Goal: Task Accomplishment & Management: Manage account settings

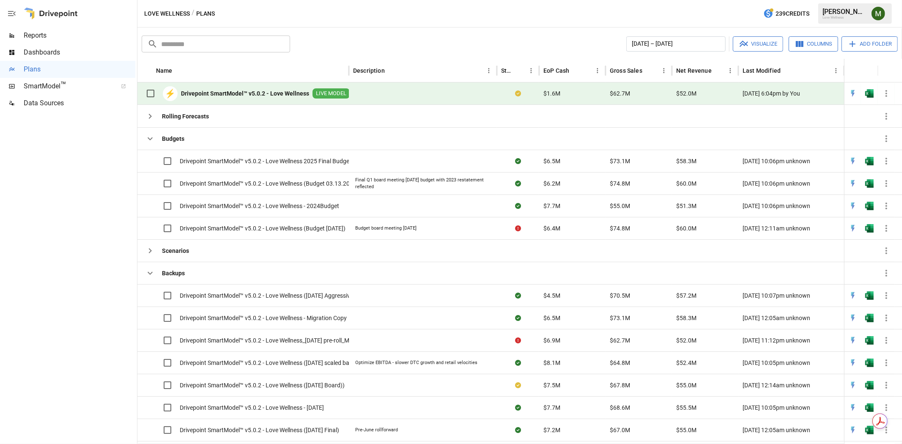
click at [328, 93] on span "LIVE MODEL" at bounding box center [330, 94] width 37 height 8
click at [398, 94] on div at bounding box center [423, 93] width 148 height 22
click at [868, 93] on img "Open in Excel" at bounding box center [869, 93] width 8 height 8
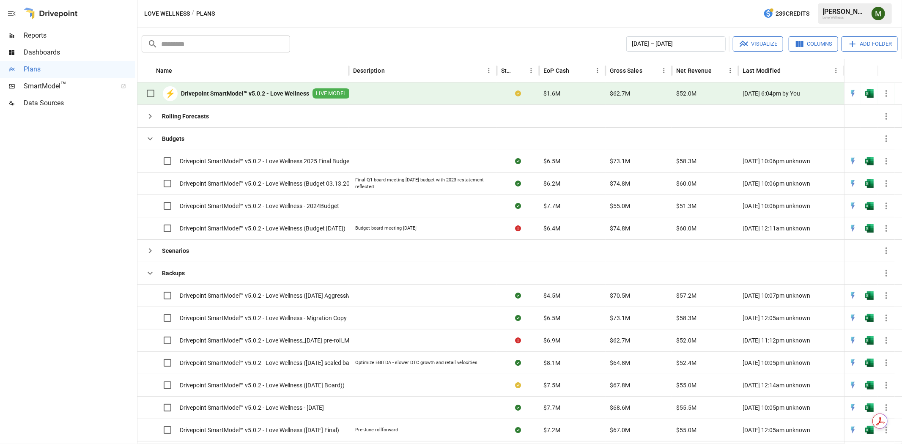
click at [884, 93] on icon "button" at bounding box center [886, 93] width 10 height 10
click at [874, 9] on div at bounding box center [451, 222] width 902 height 444
click at [878, 14] on img "Meredith Lacasse" at bounding box center [878, 14] width 14 height 14
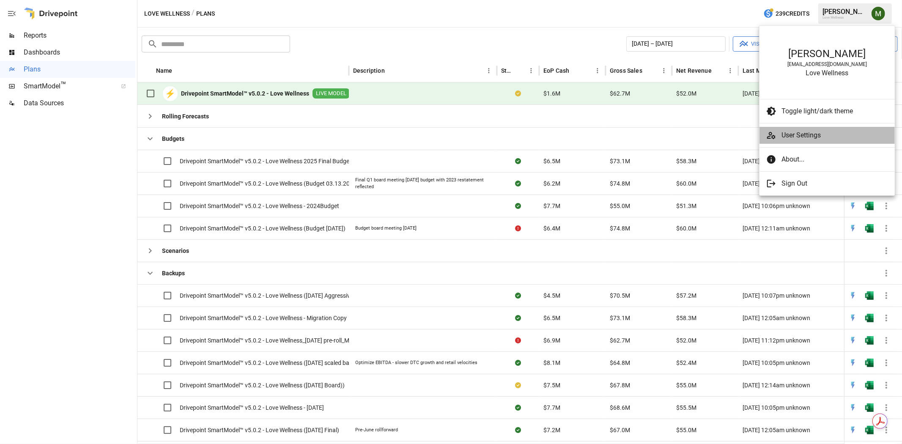
click at [797, 140] on span "User Settings" at bounding box center [834, 135] width 107 height 10
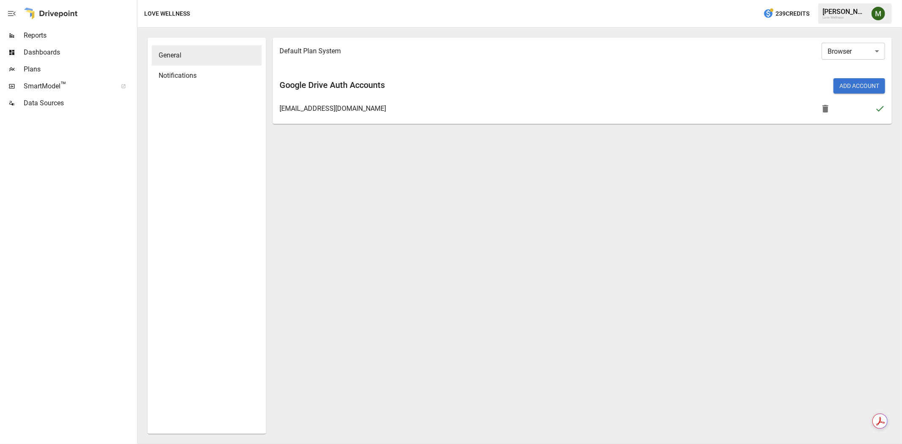
click at [858, 0] on body "Reports Dashboards Plans SmartModel ™ Data Sources Love Wellness 239 Credits [P…" at bounding box center [451, 0] width 902 height 0
click at [849, 84] on li "Desktop" at bounding box center [852, 88] width 63 height 17
type input "*******"
click at [37, 66] on span "Plans" at bounding box center [80, 69] width 112 height 10
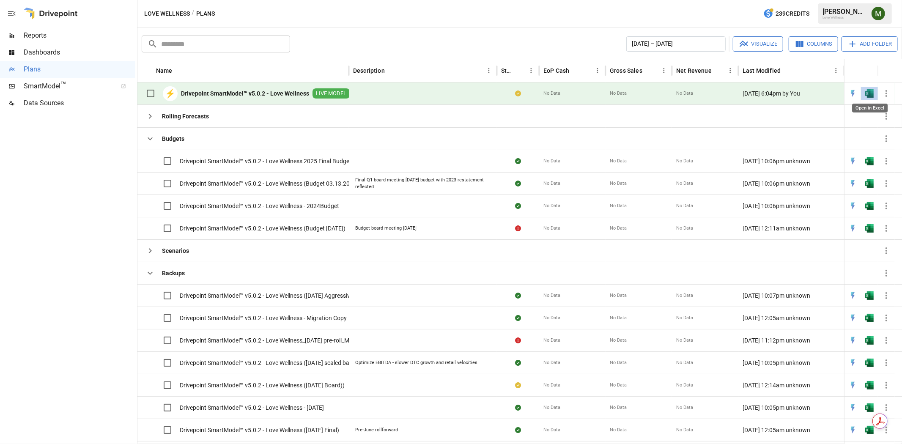
click at [868, 93] on img "Open in Excel" at bounding box center [869, 93] width 8 height 8
